Goal: Task Accomplishment & Management: Use online tool/utility

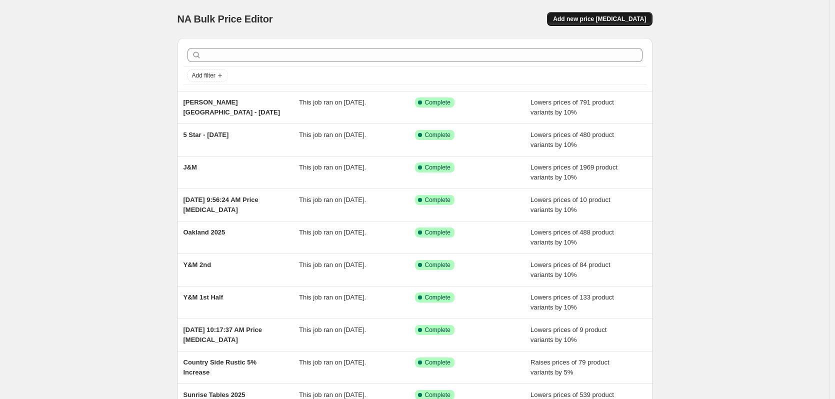
click at [650, 22] on button "Add new price [MEDICAL_DATA]" at bounding box center [599, 19] width 105 height 14
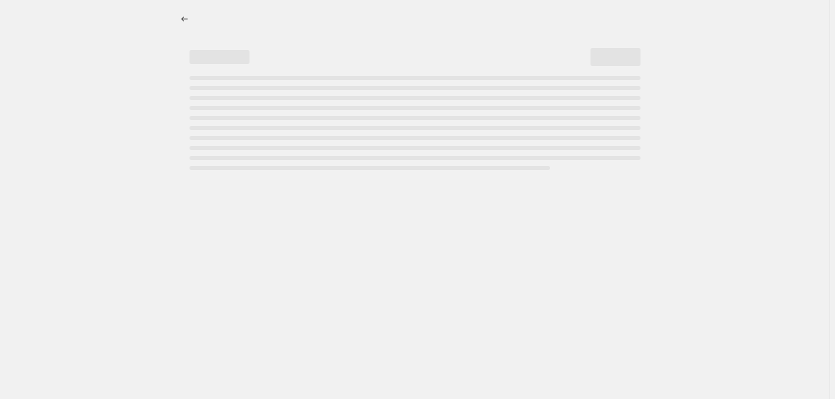
select select "percentage"
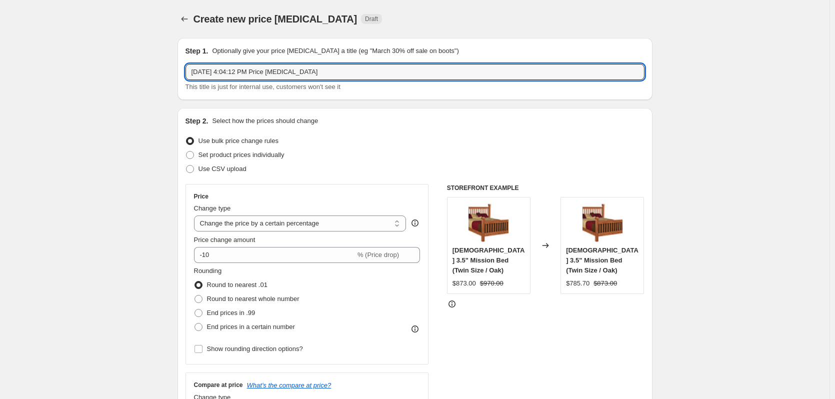
drag, startPoint x: 389, startPoint y: 76, endPoint x: 123, endPoint y: 71, distance: 265.6
click at [195, 72] on input "Round Top Bookcase" at bounding box center [415, 72] width 459 height 16
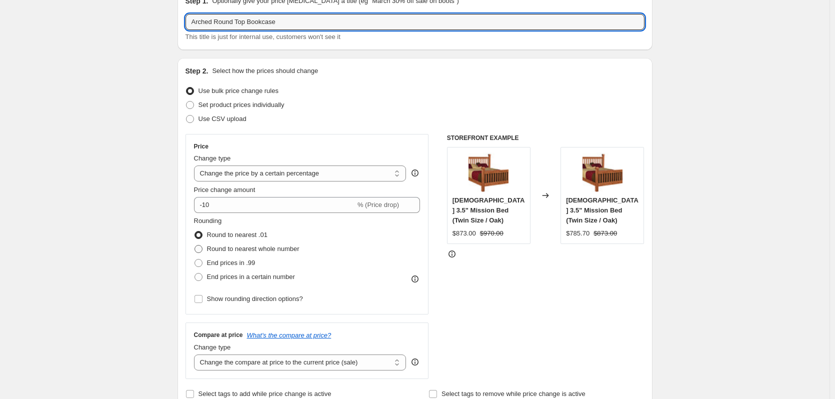
type input "Arched Round Top Bookcase"
click at [282, 248] on span "Round to nearest whole number" at bounding box center [253, 249] width 93 height 8
click at [195, 246] on input "Round to nearest whole number" at bounding box center [195, 245] width 1 height 1
radio input "true"
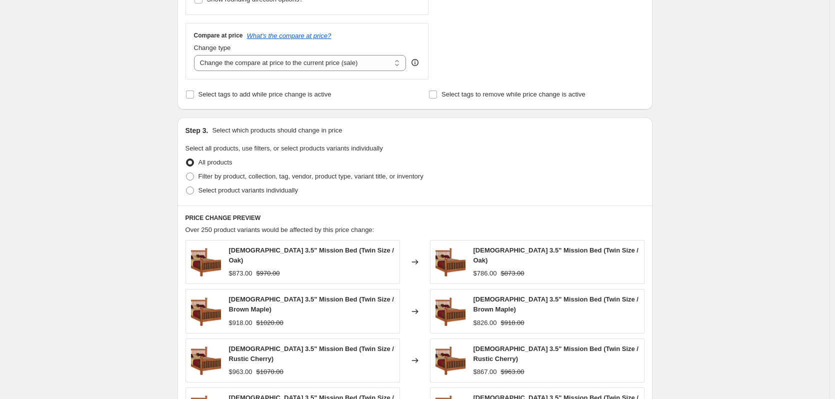
scroll to position [350, 0]
click at [303, 182] on label "Filter by product, collection, tag, vendor, product type, variant title, or inv…" at bounding box center [305, 176] width 238 height 14
click at [187, 173] on input "Filter by product, collection, tag, vendor, product type, variant title, or inv…" at bounding box center [186, 172] width 1 height 1
radio input "true"
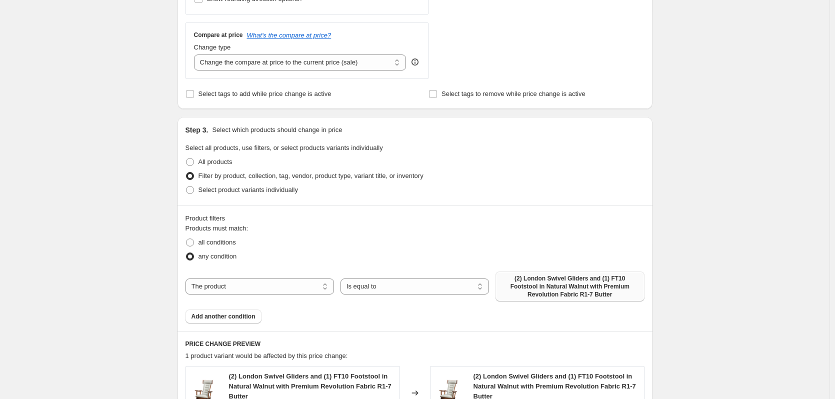
click at [540, 284] on span "(2) London Swivel Gliders and (1) FT10 Footstool in Natural Walnut with Premium…" at bounding box center [570, 287] width 137 height 24
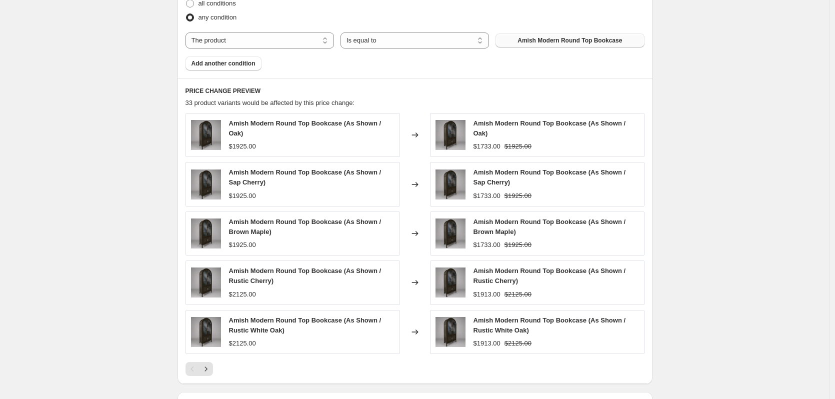
scroll to position [700, 0]
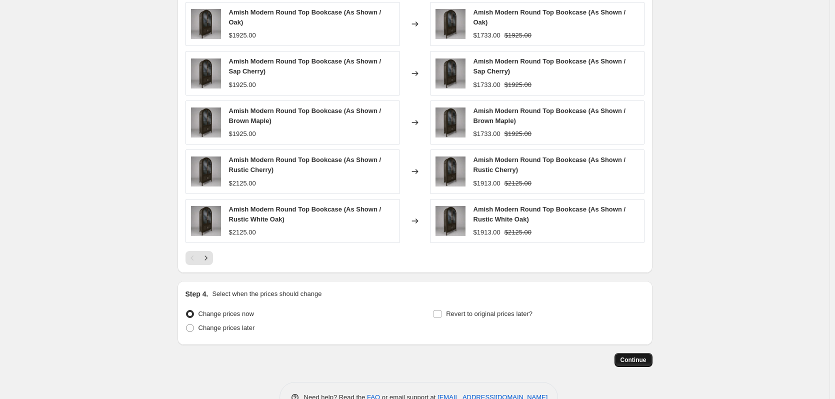
click at [634, 357] on span "Continue" at bounding box center [634, 360] width 26 height 8
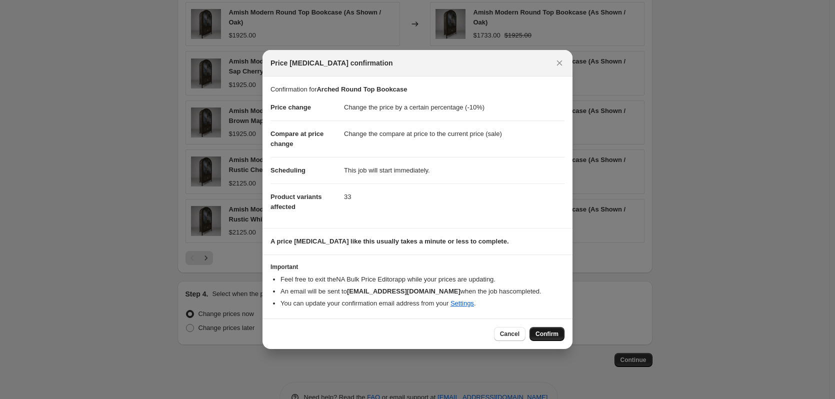
click at [543, 334] on span "Confirm" at bounding box center [547, 334] width 23 height 8
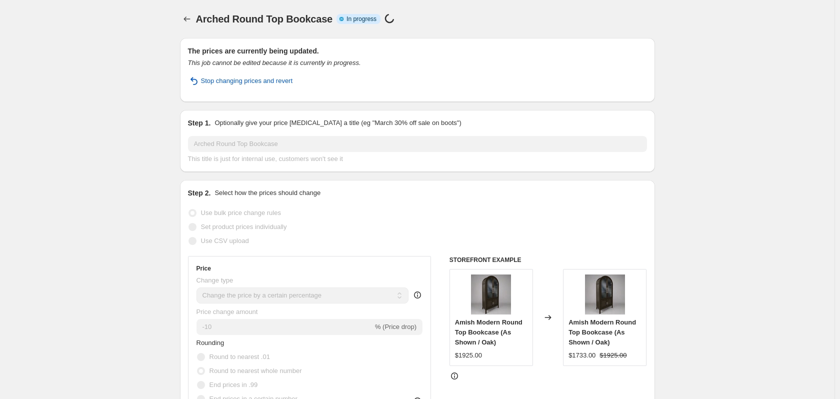
select select "percentage"
